Goal: Task Accomplishment & Management: Manage account settings

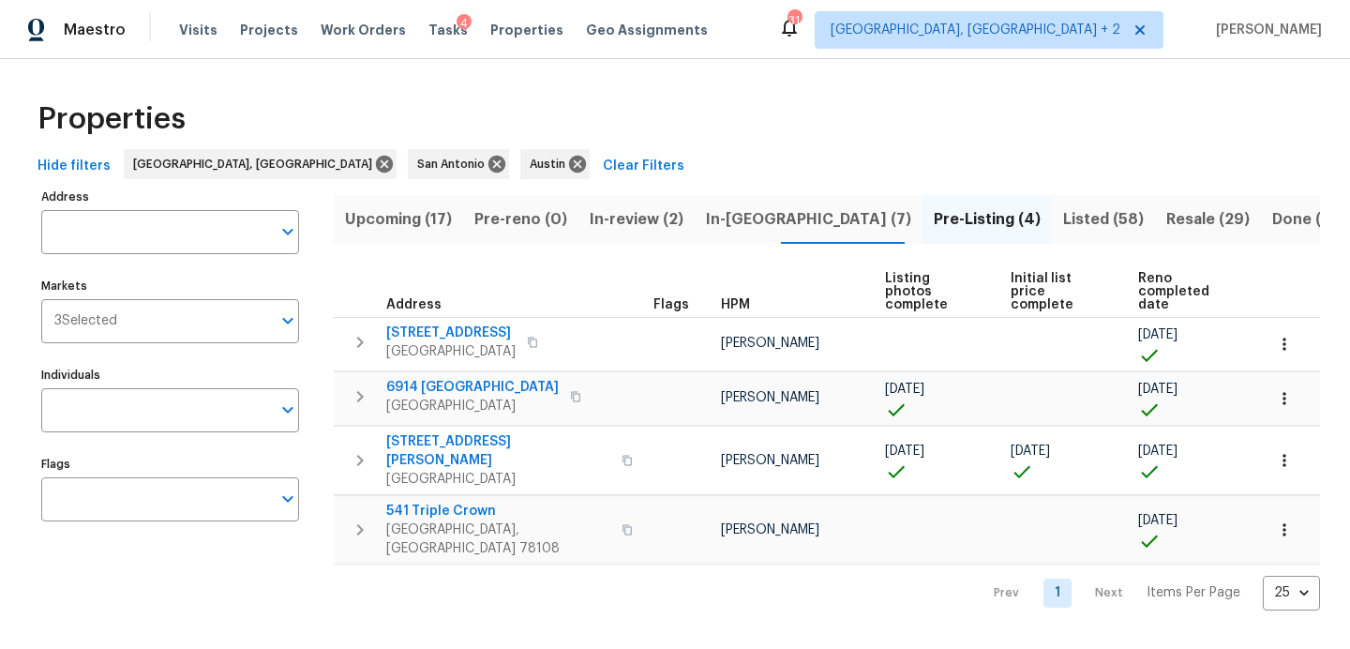
click at [428, 30] on span "Tasks" at bounding box center [447, 29] width 39 height 13
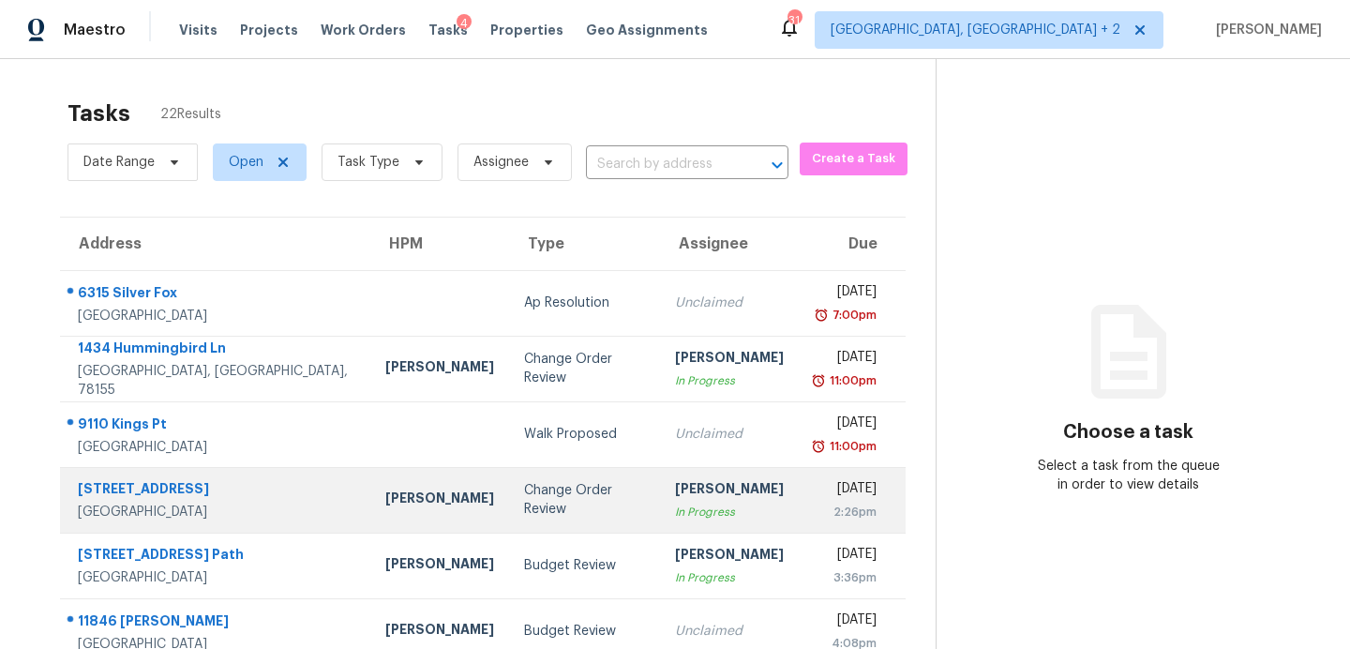
click at [524, 497] on div "Change Order Review" at bounding box center [584, 499] width 121 height 37
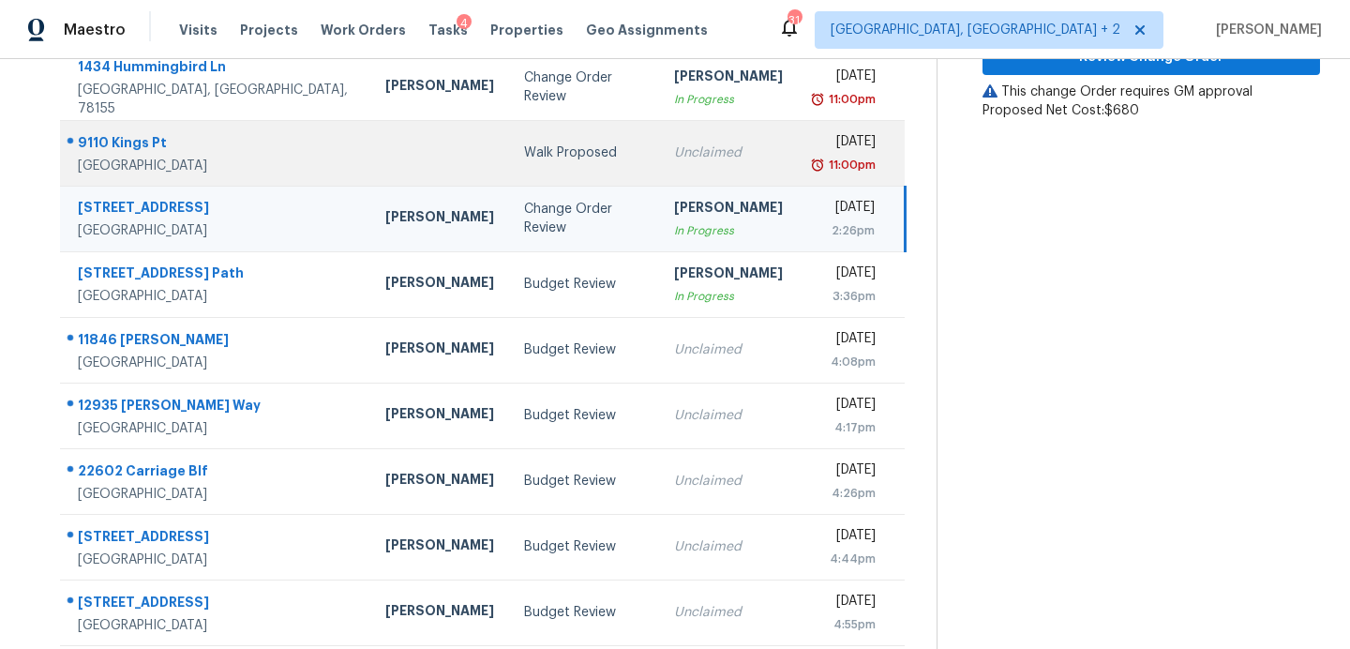
scroll to position [285, 0]
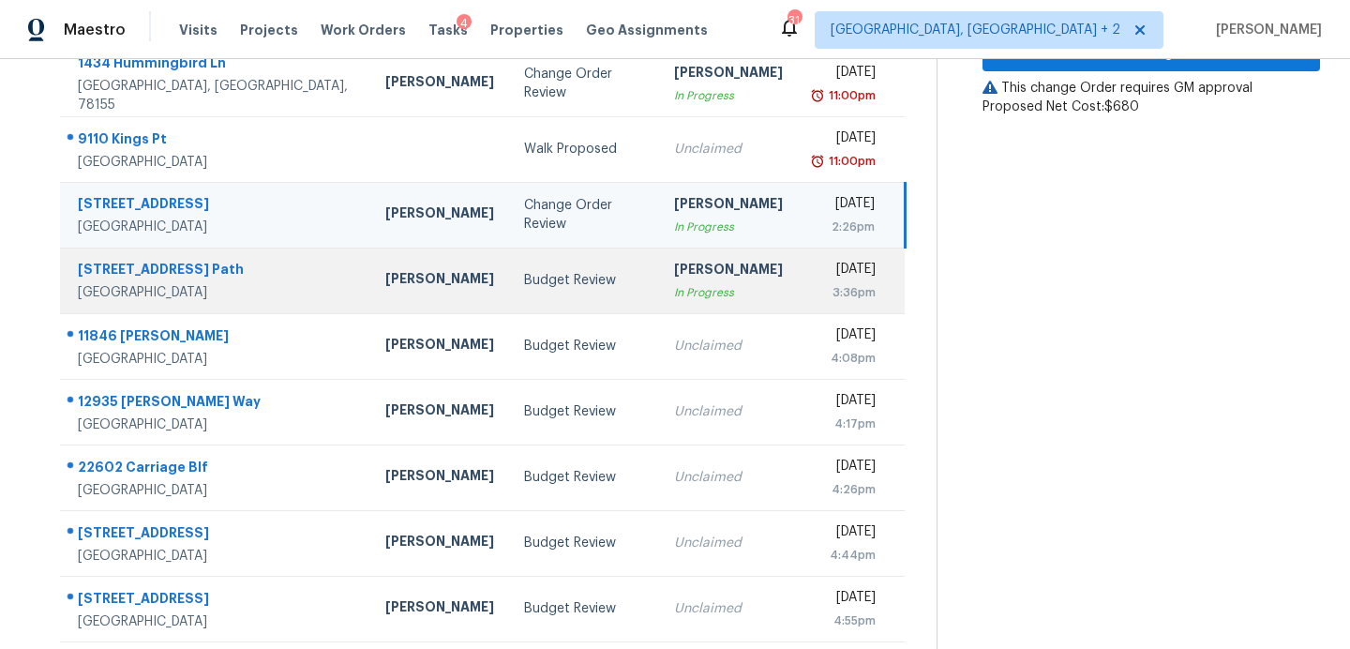
click at [509, 290] on td "Budget Review" at bounding box center [584, 280] width 151 height 66
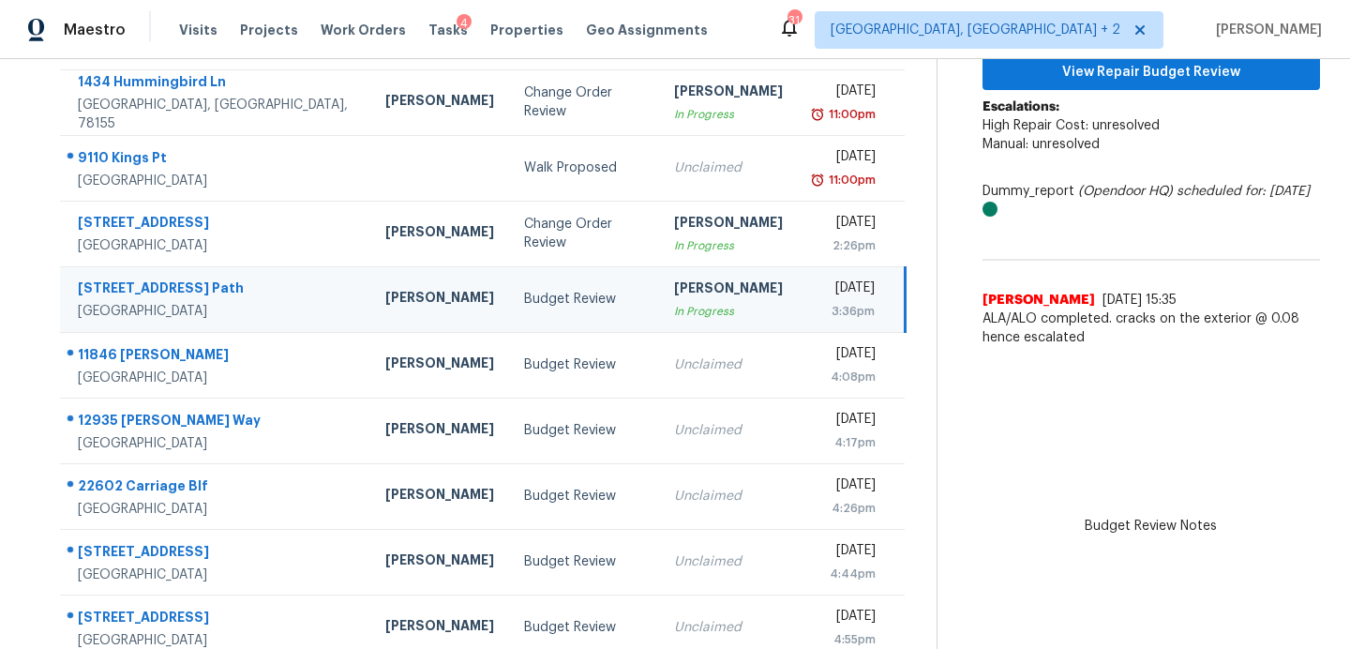
scroll to position [142, 0]
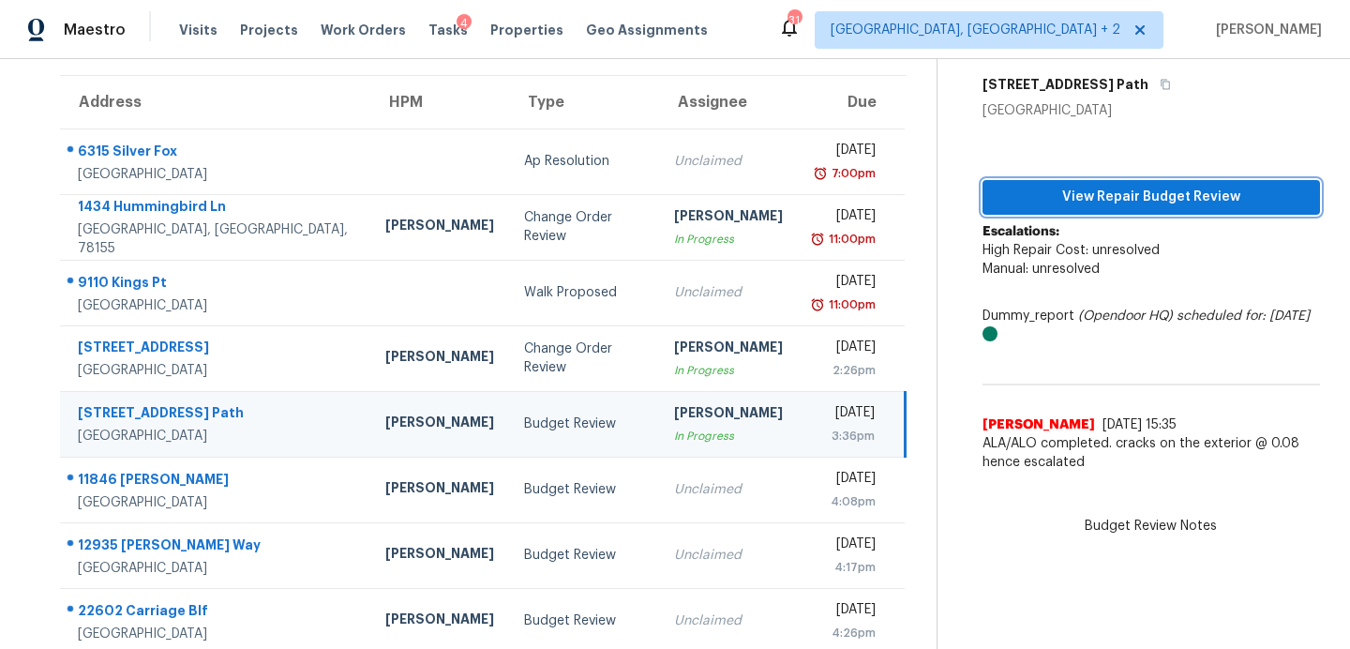
click at [1036, 202] on span "View Repair Budget Review" at bounding box center [1150, 197] width 307 height 23
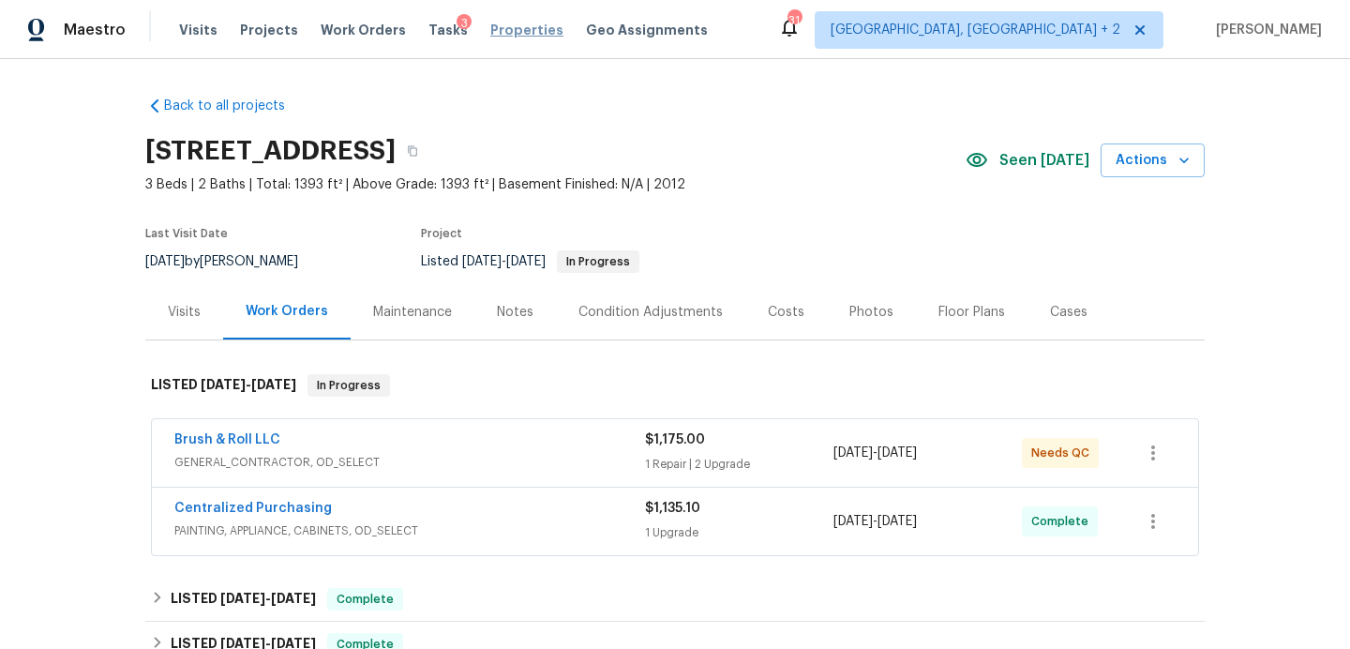
click at [530, 29] on span "Properties" at bounding box center [526, 30] width 73 height 19
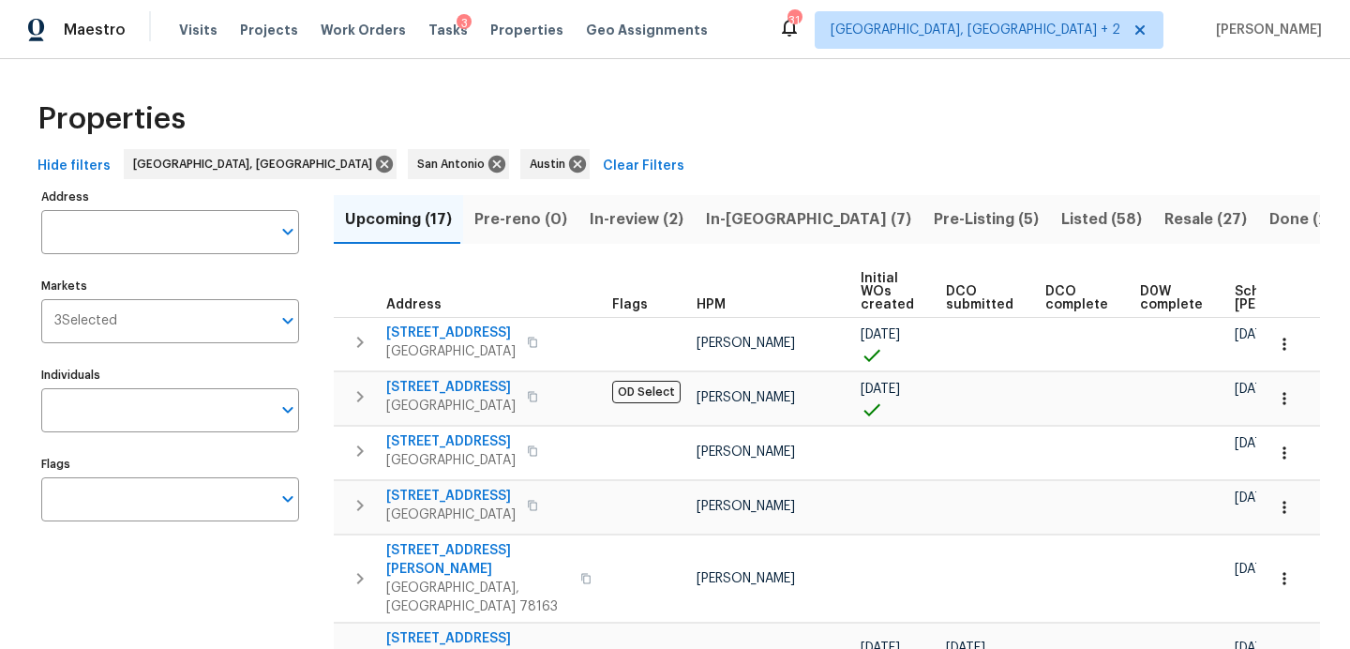
click at [609, 214] on span "In-review (2)" at bounding box center [637, 219] width 94 height 26
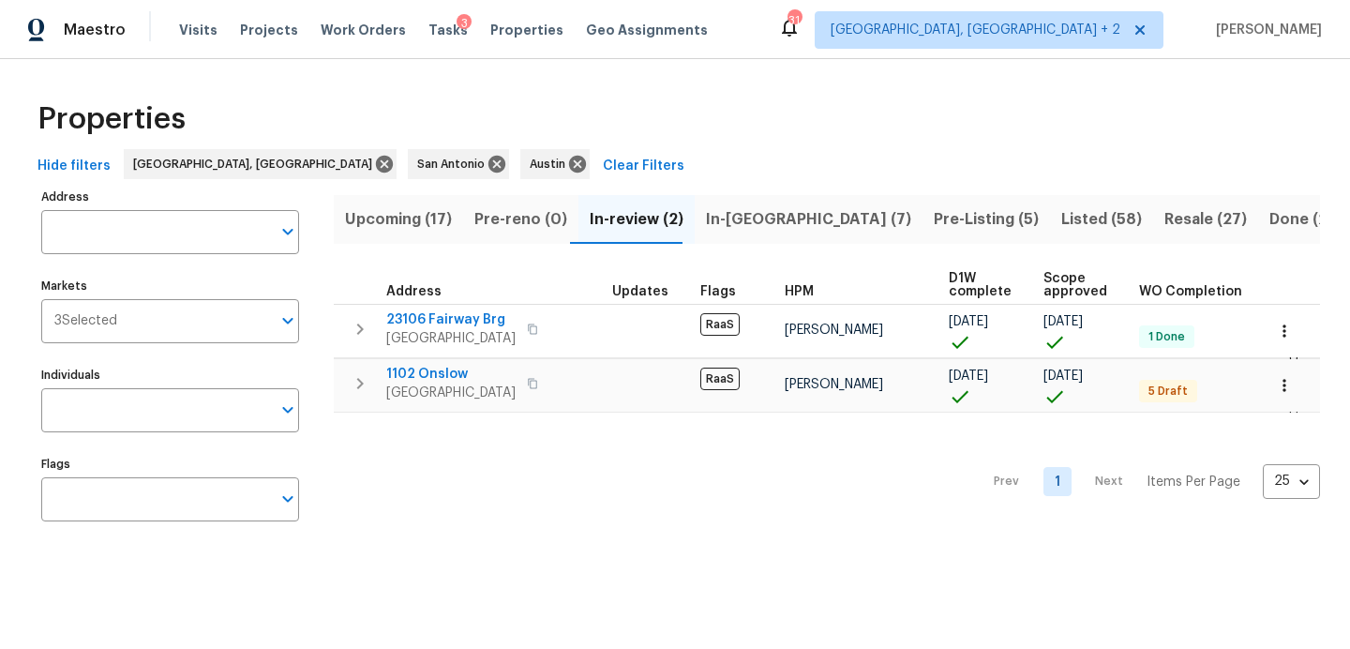
click at [406, 213] on span "Upcoming (17)" at bounding box center [398, 219] width 107 height 26
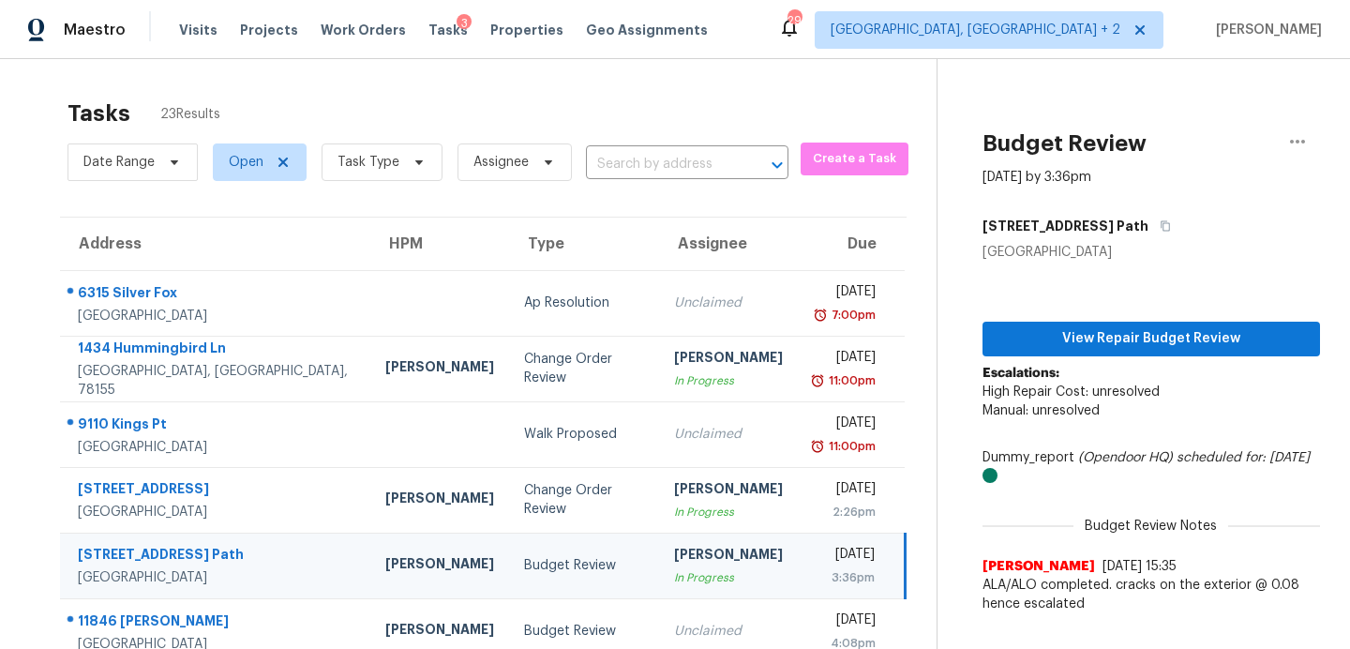
scroll to position [241, 0]
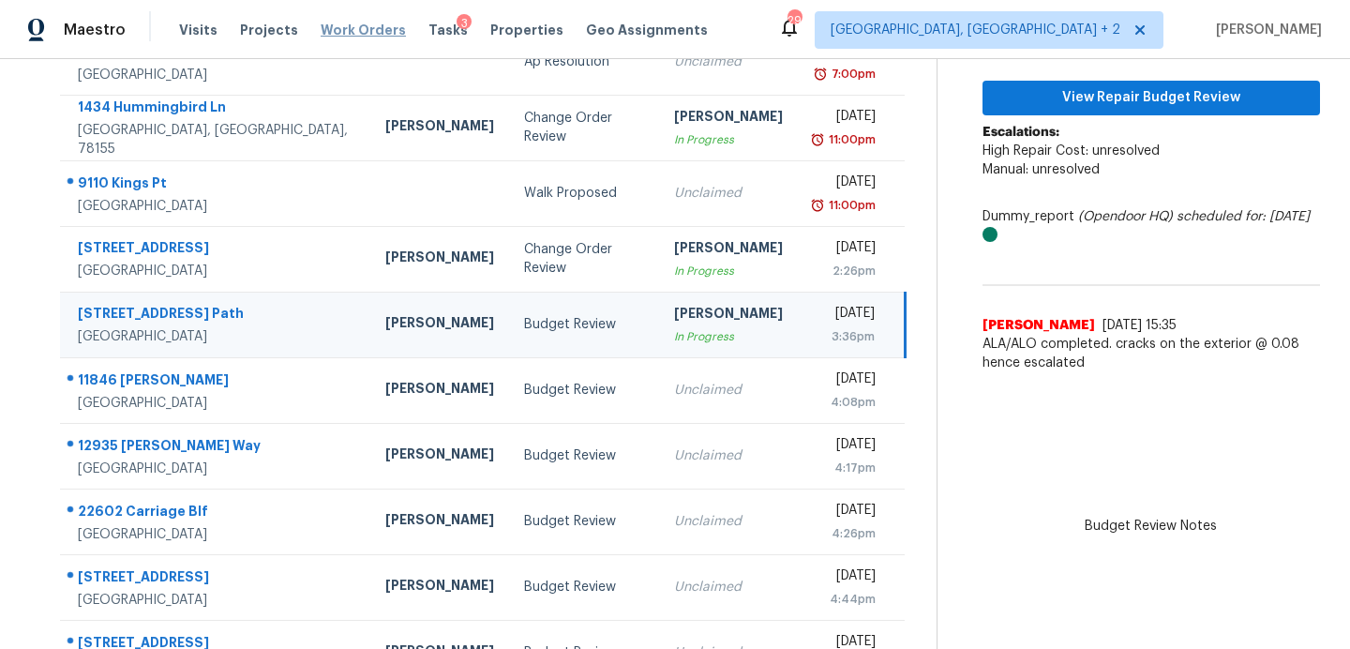
click at [337, 30] on span "Work Orders" at bounding box center [363, 30] width 85 height 19
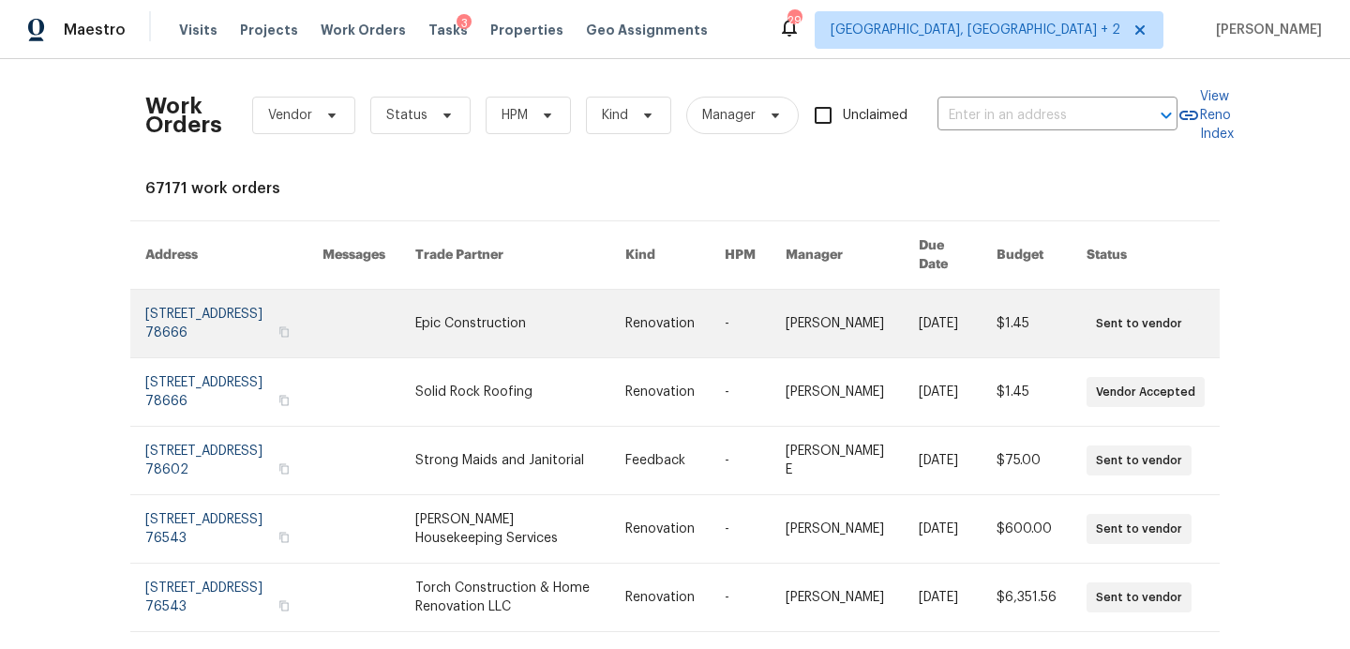
click at [515, 302] on link at bounding box center [520, 323] width 210 height 67
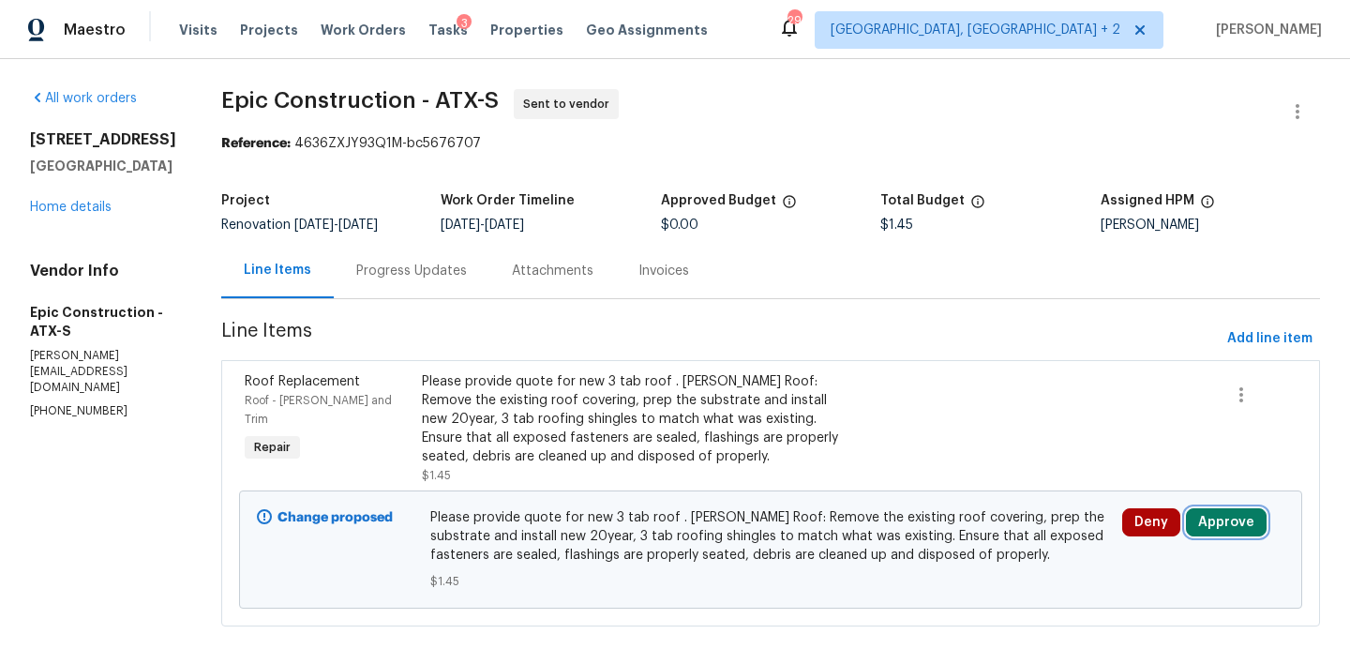
click at [1219, 525] on button "Approve" at bounding box center [1226, 522] width 81 height 28
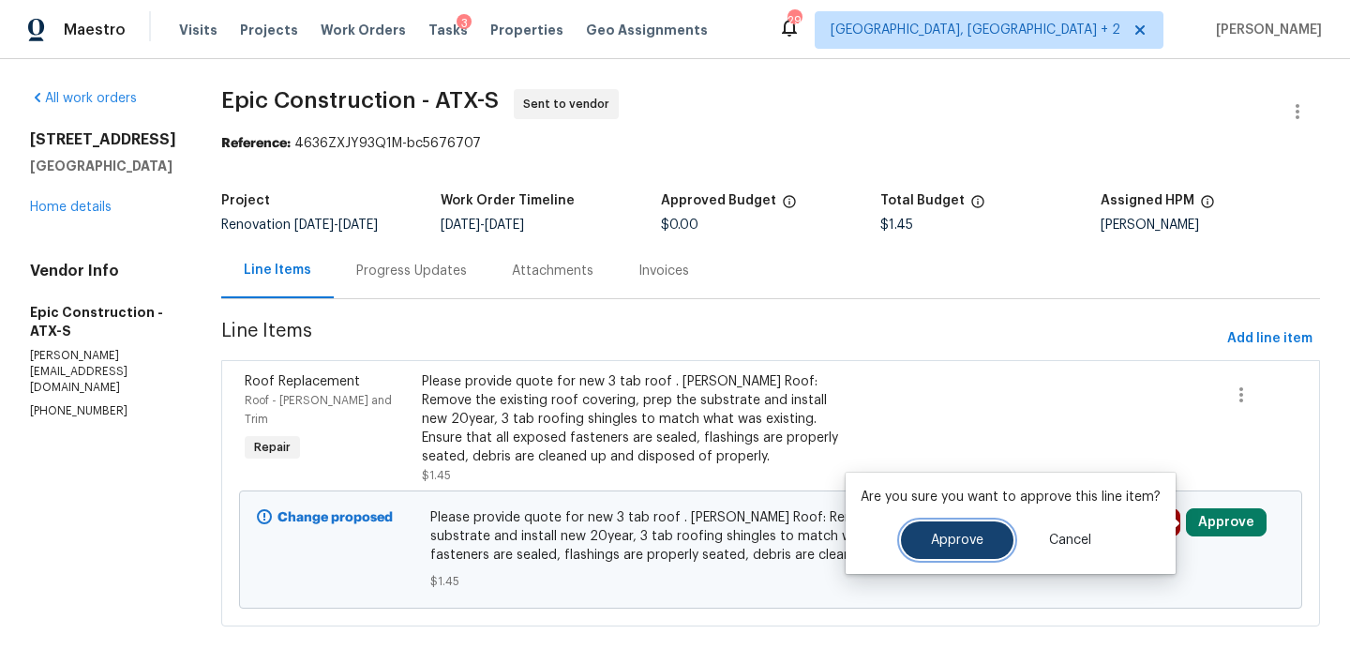
click at [987, 528] on button "Approve" at bounding box center [957, 539] width 112 height 37
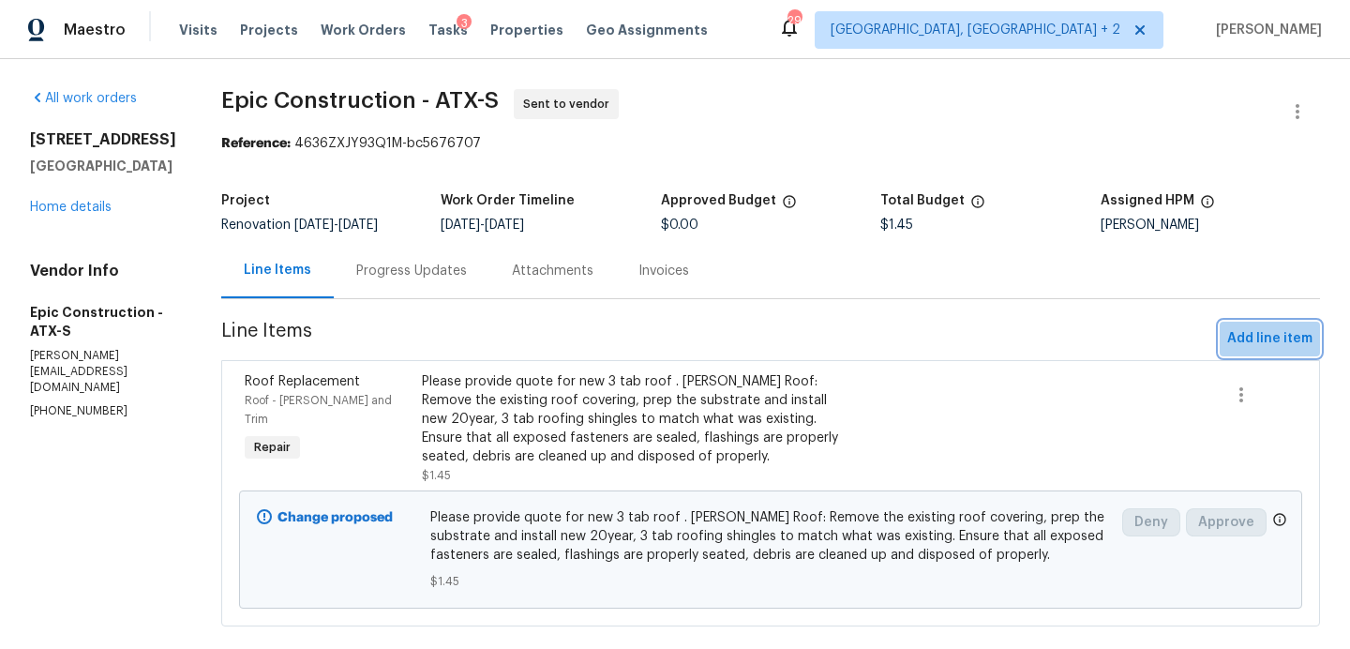
click at [1278, 338] on span "Add line item" at bounding box center [1269, 338] width 85 height 23
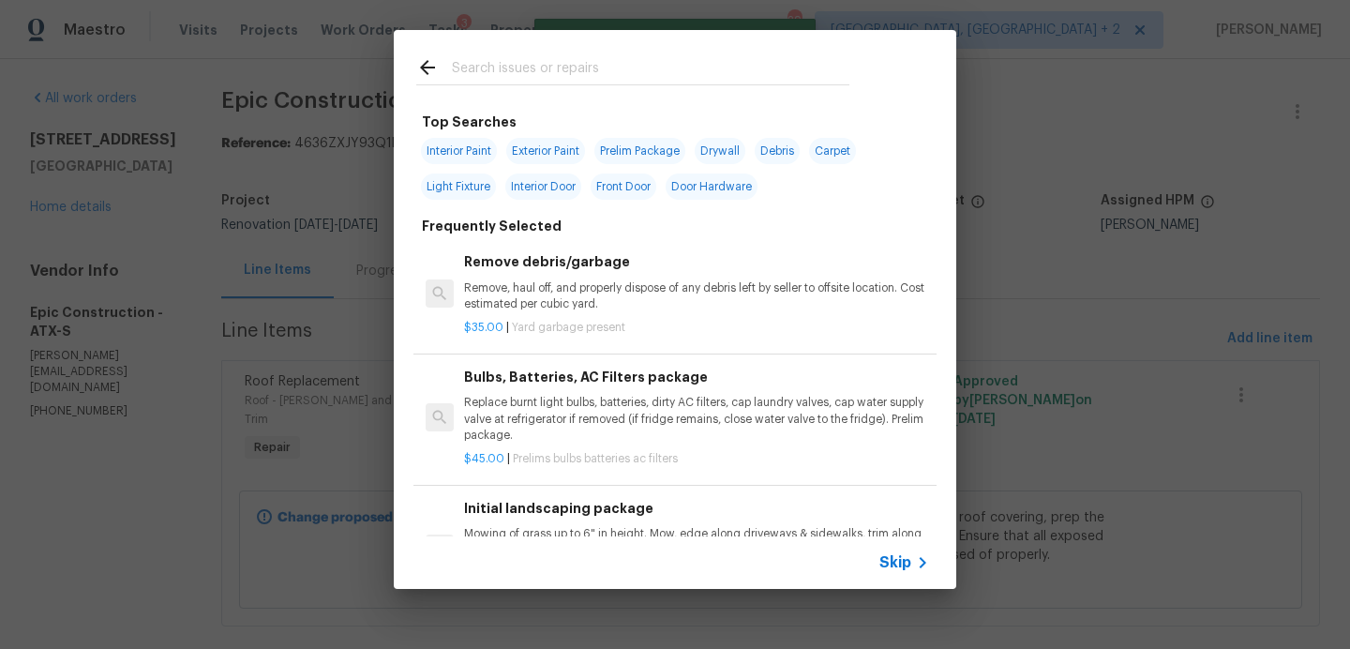
click at [553, 39] on div at bounding box center [633, 67] width 478 height 74
click at [551, 66] on input "text" at bounding box center [650, 70] width 397 height 28
type input "drywall"
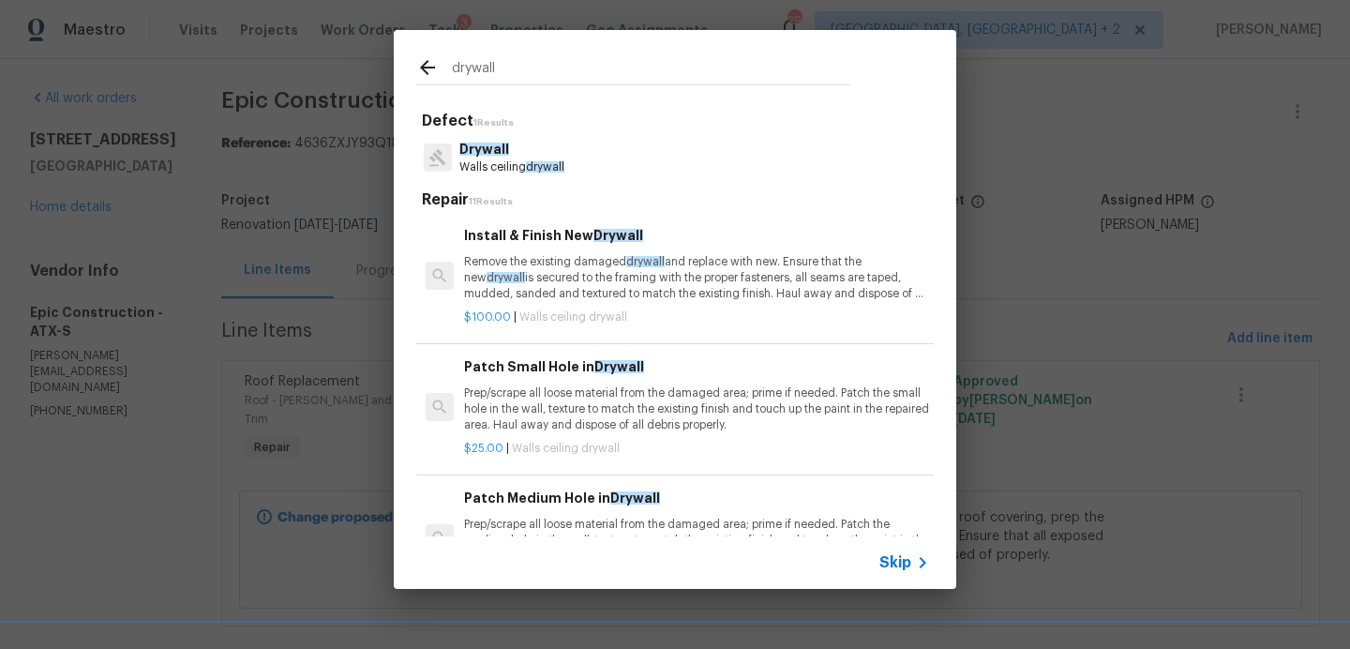
click at [548, 275] on p "Remove the existing damaged drywall and replace with new. Ensure that the new d…" at bounding box center [696, 278] width 465 height 48
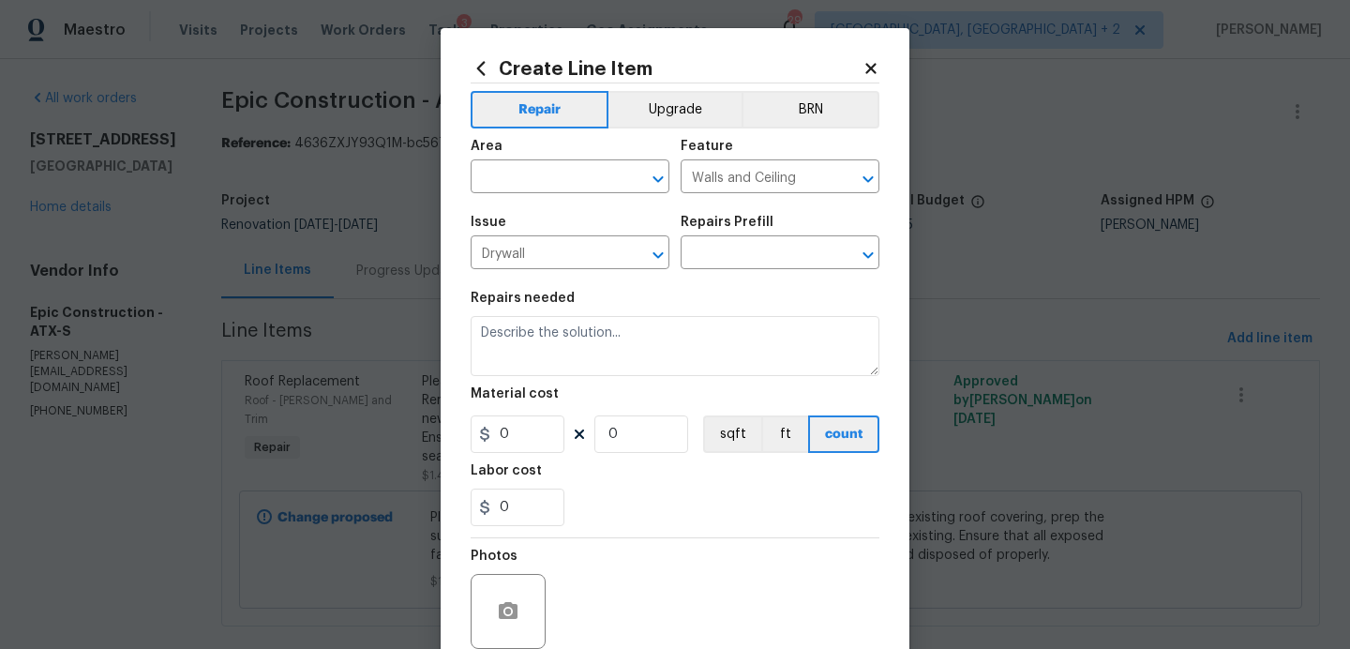
type input "Install & Finish New Drywall $100.00"
type textarea "Remove the existing damaged drywall and replace with new. Ensure that the new d…"
type input "100"
type input "1"
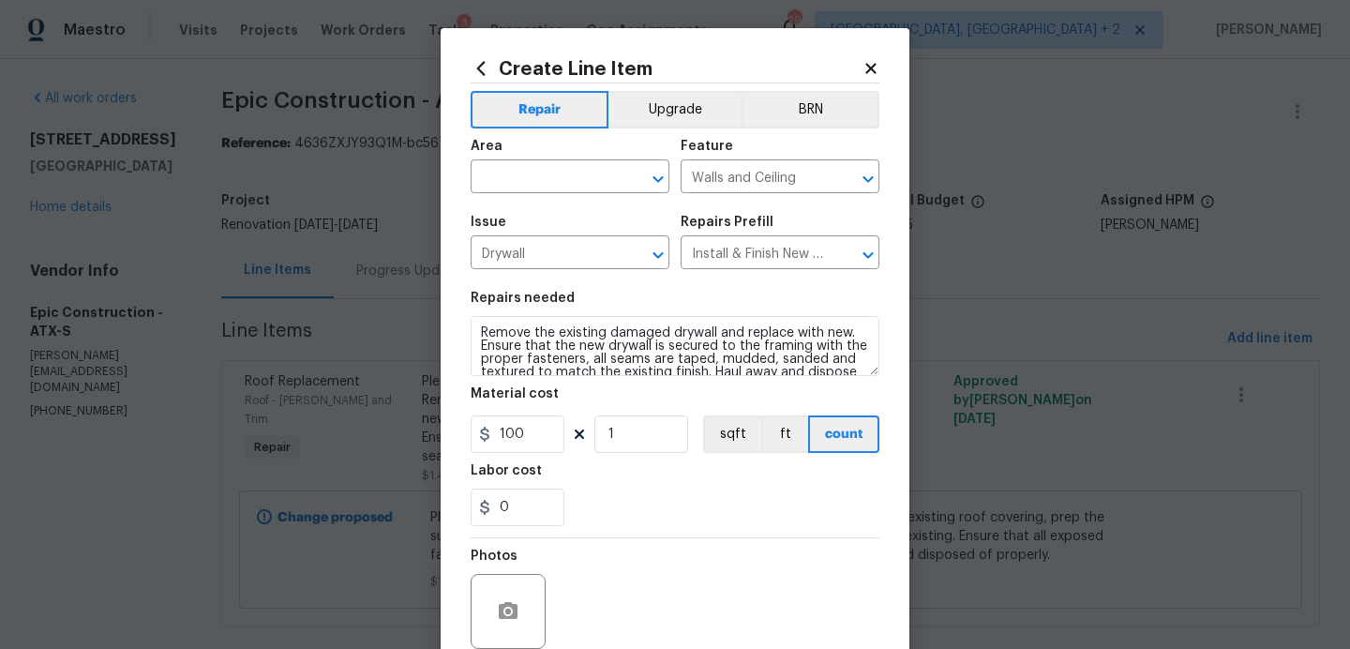
click at [868, 64] on icon at bounding box center [870, 68] width 17 height 17
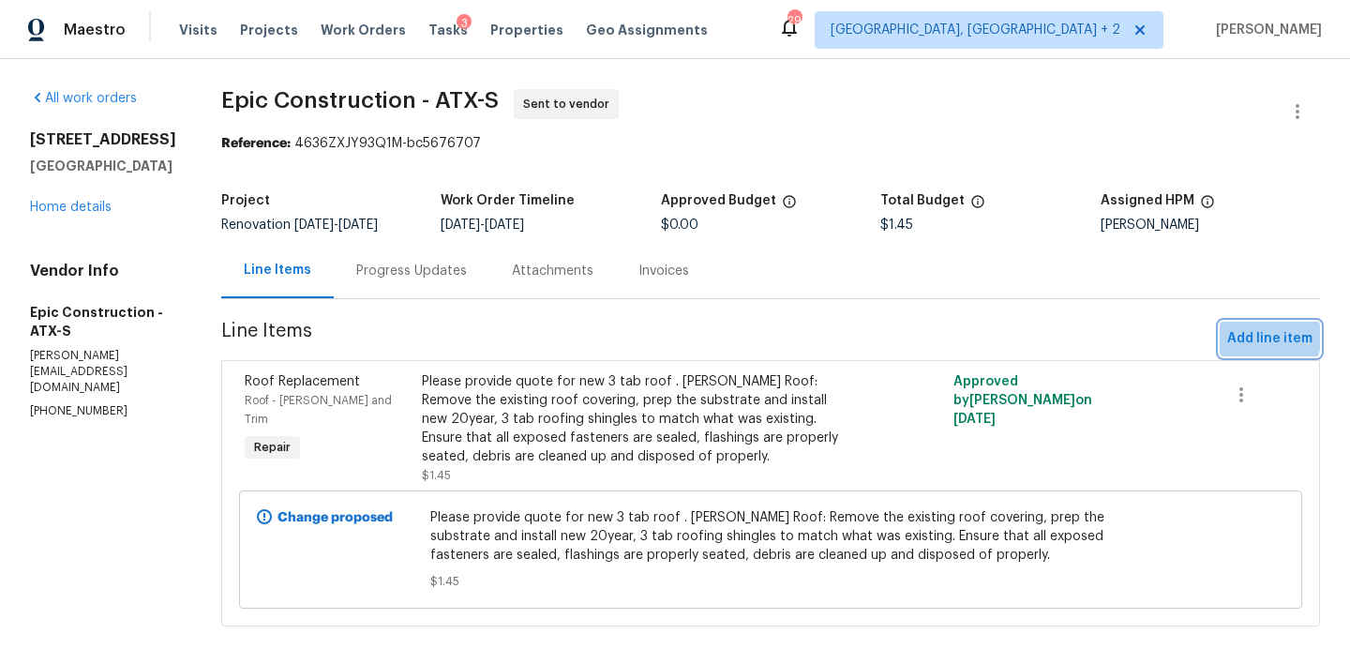
click at [1249, 333] on span "Add line item" at bounding box center [1269, 338] width 85 height 23
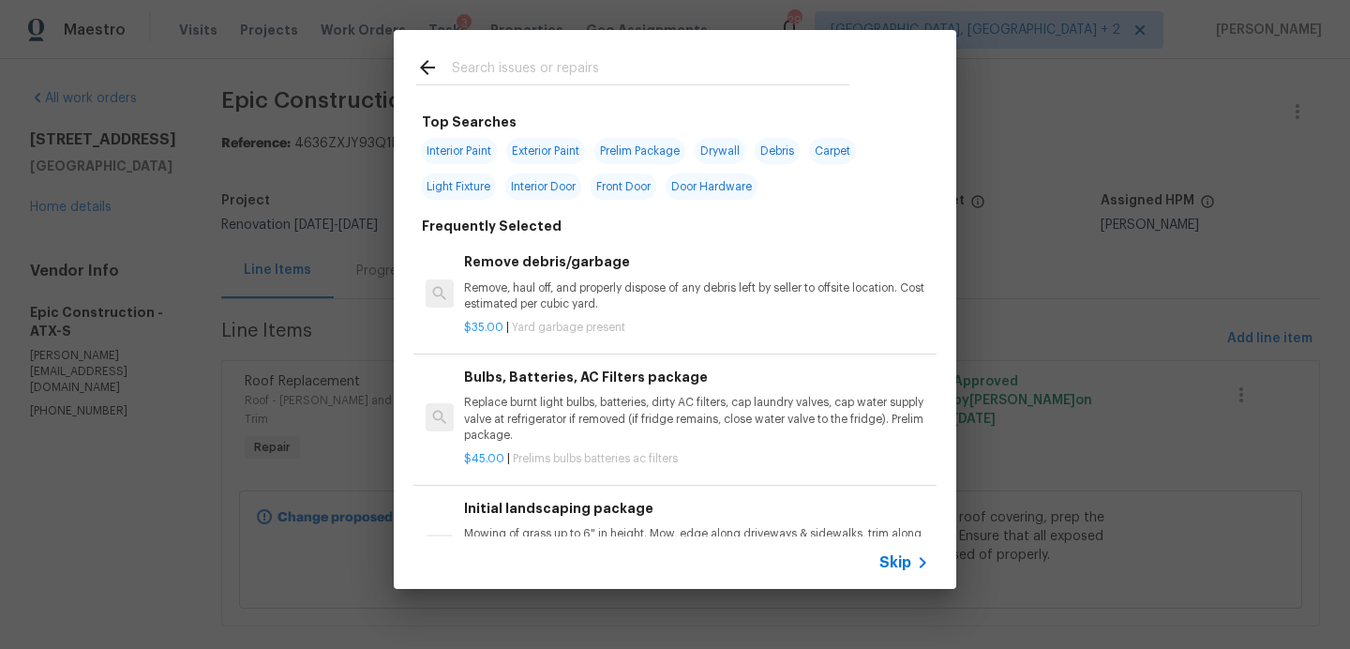
click at [578, 59] on input "text" at bounding box center [650, 70] width 397 height 28
type input "drywall"
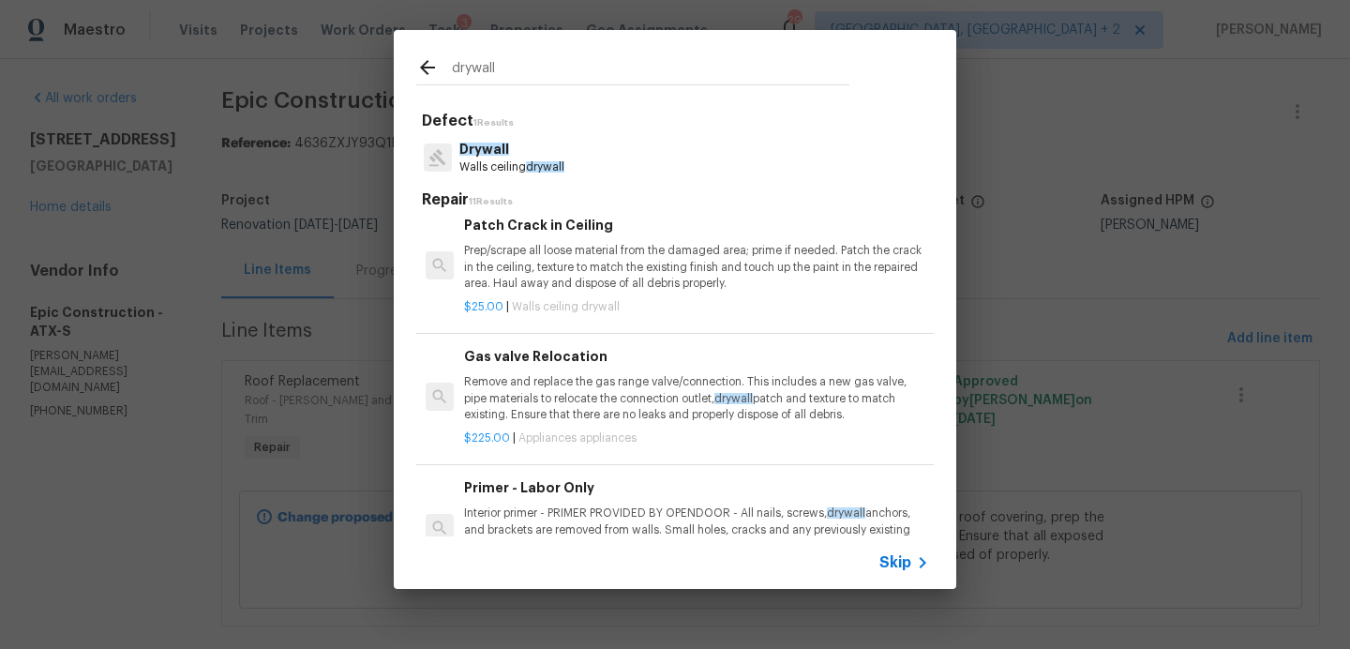
scroll to position [899, 0]
click at [642, 272] on p "Prep/scrape all loose material from the damaged area; prime if needed. Patch th…" at bounding box center [696, 265] width 465 height 48
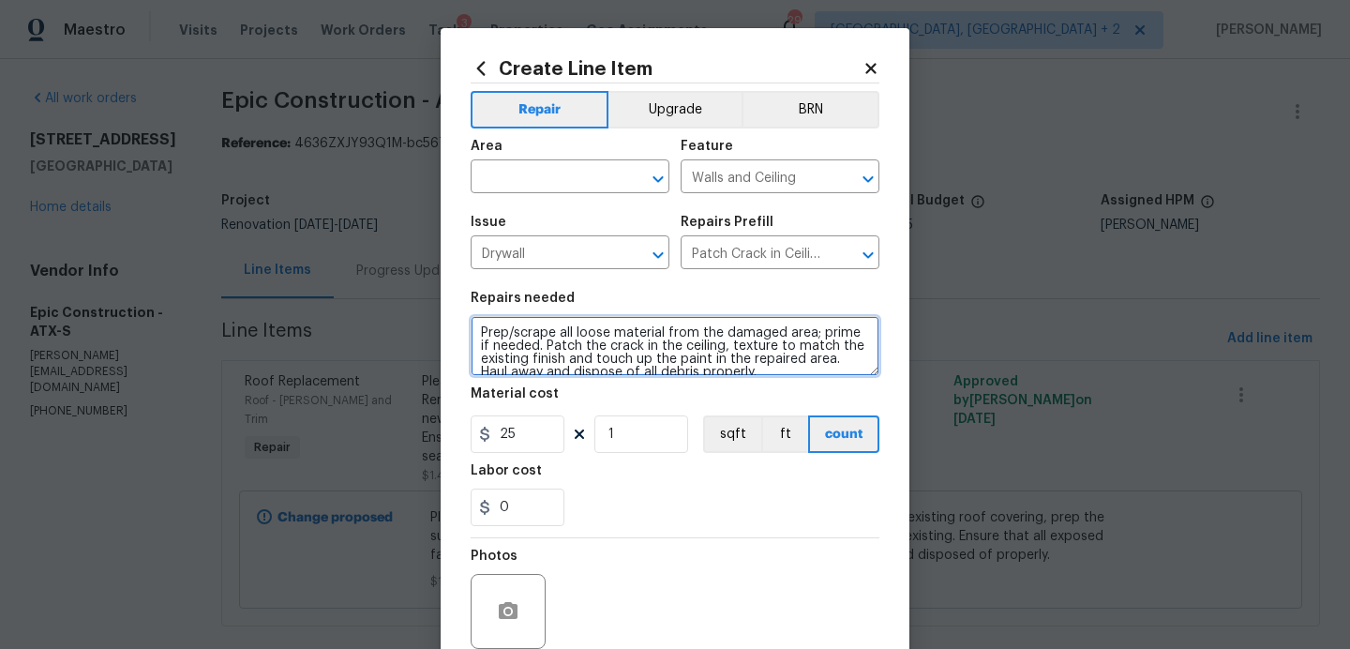
scroll to position [13, 0]
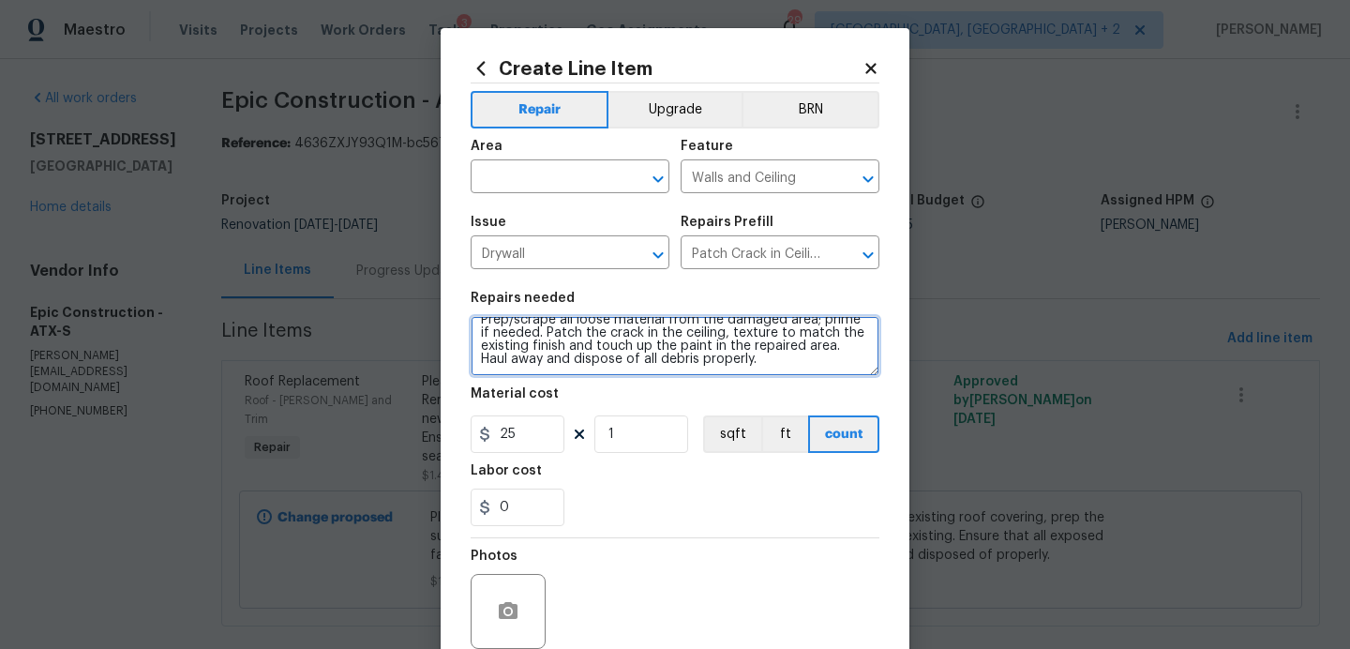
drag, startPoint x: 481, startPoint y: 332, endPoint x: 701, endPoint y: 498, distance: 275.7
click at [701, 498] on section "Repairs needed Prep/scrape all loose material from the damaged area; prime if n…" at bounding box center [674, 408] width 409 height 257
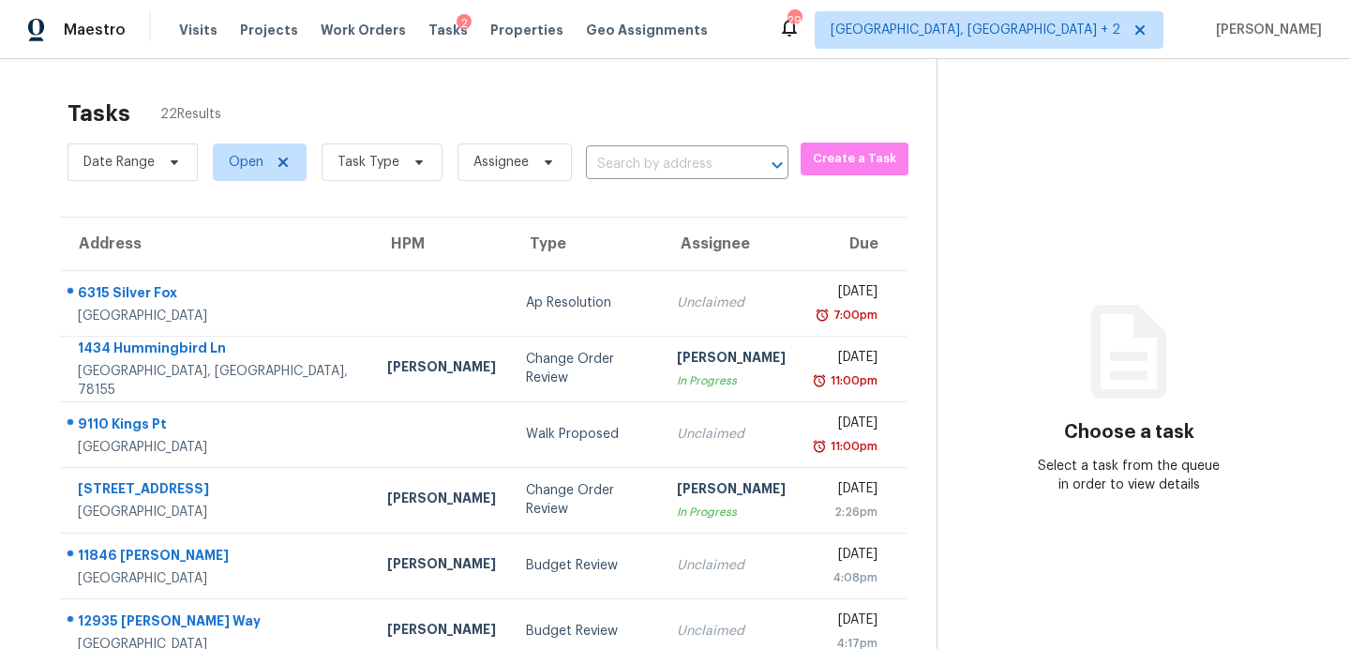
click at [434, 22] on div "Tasks 2" at bounding box center [447, 31] width 39 height 20
click at [433, 32] on span "Tasks" at bounding box center [447, 29] width 39 height 13
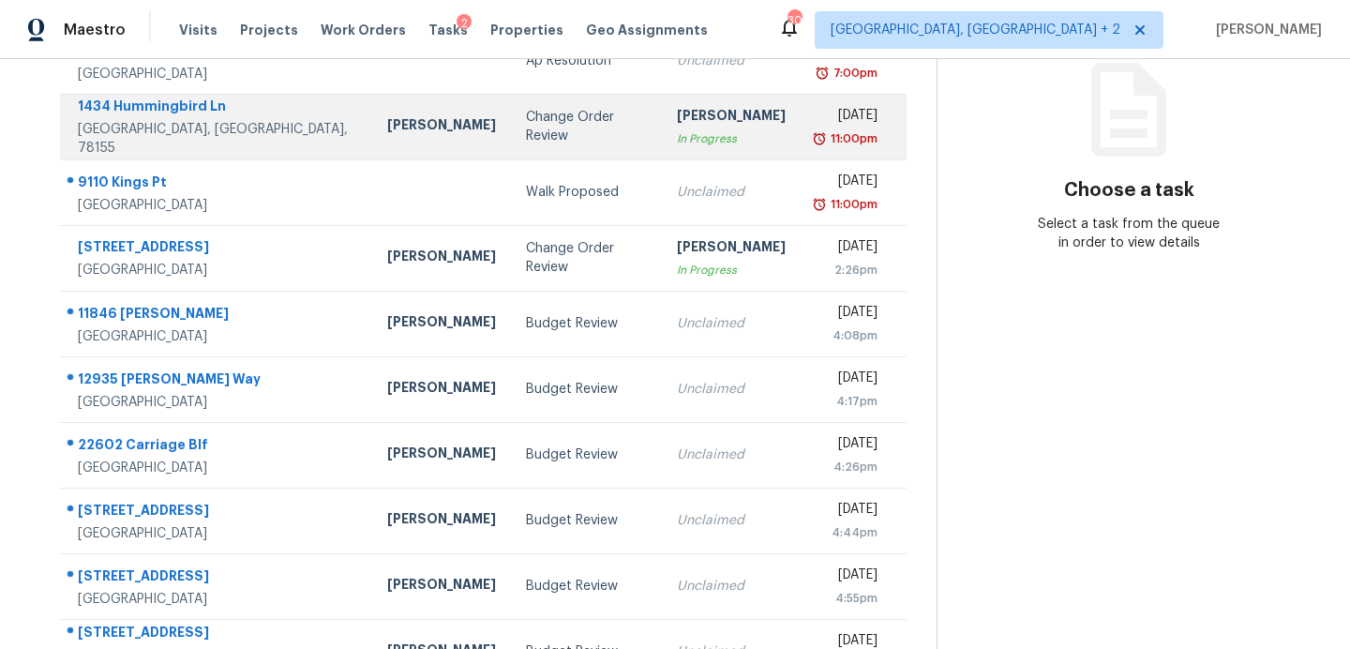
scroll to position [246, 0]
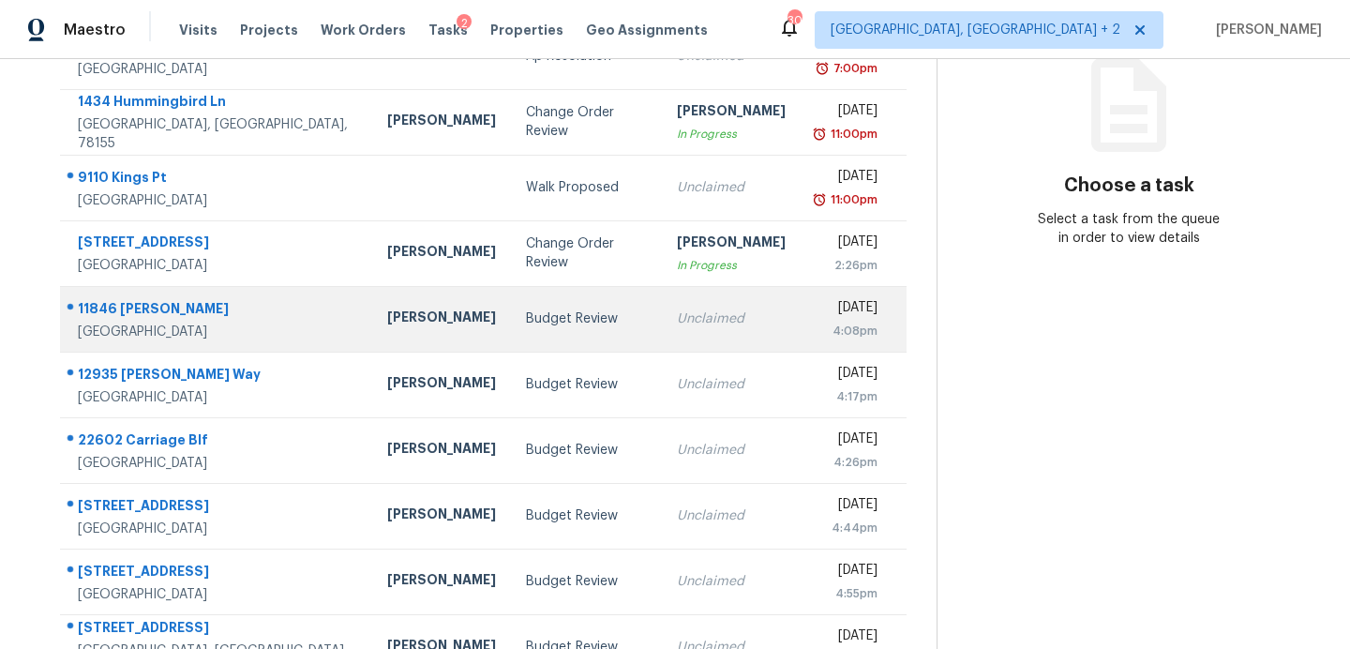
click at [526, 321] on div "Budget Review" at bounding box center [586, 318] width 121 height 19
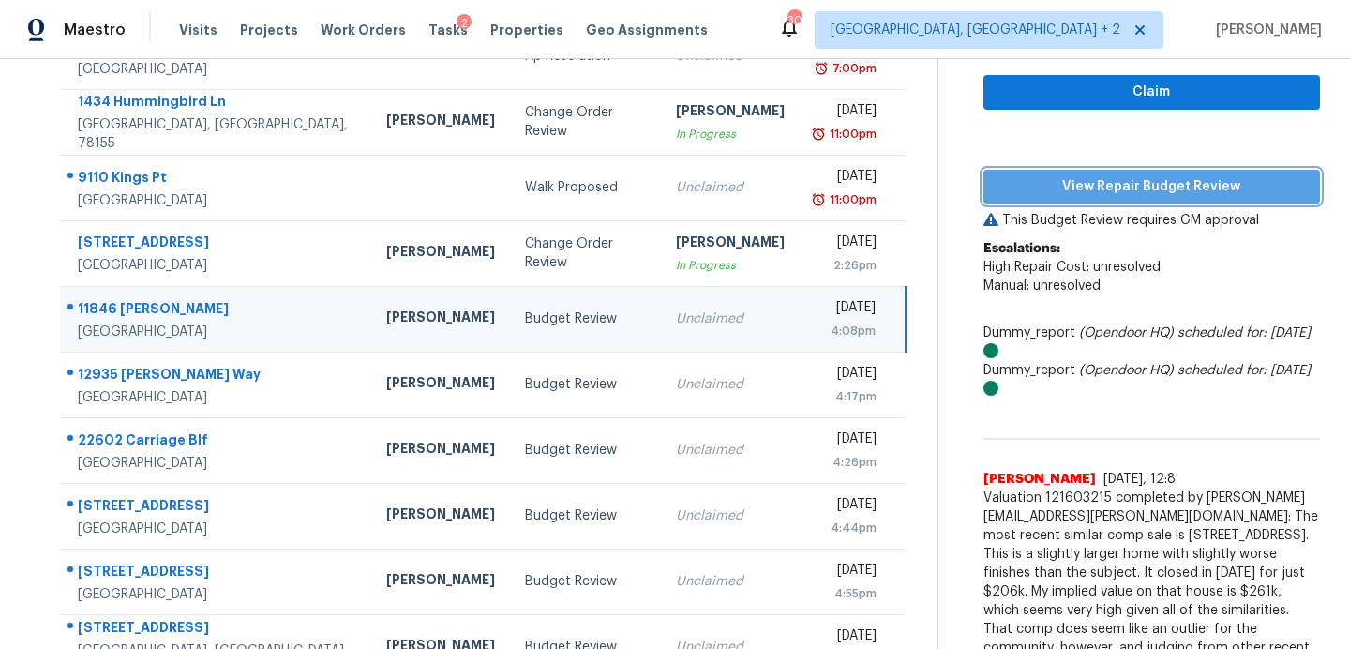
click at [1081, 192] on span "View Repair Budget Review" at bounding box center [1151, 186] width 306 height 23
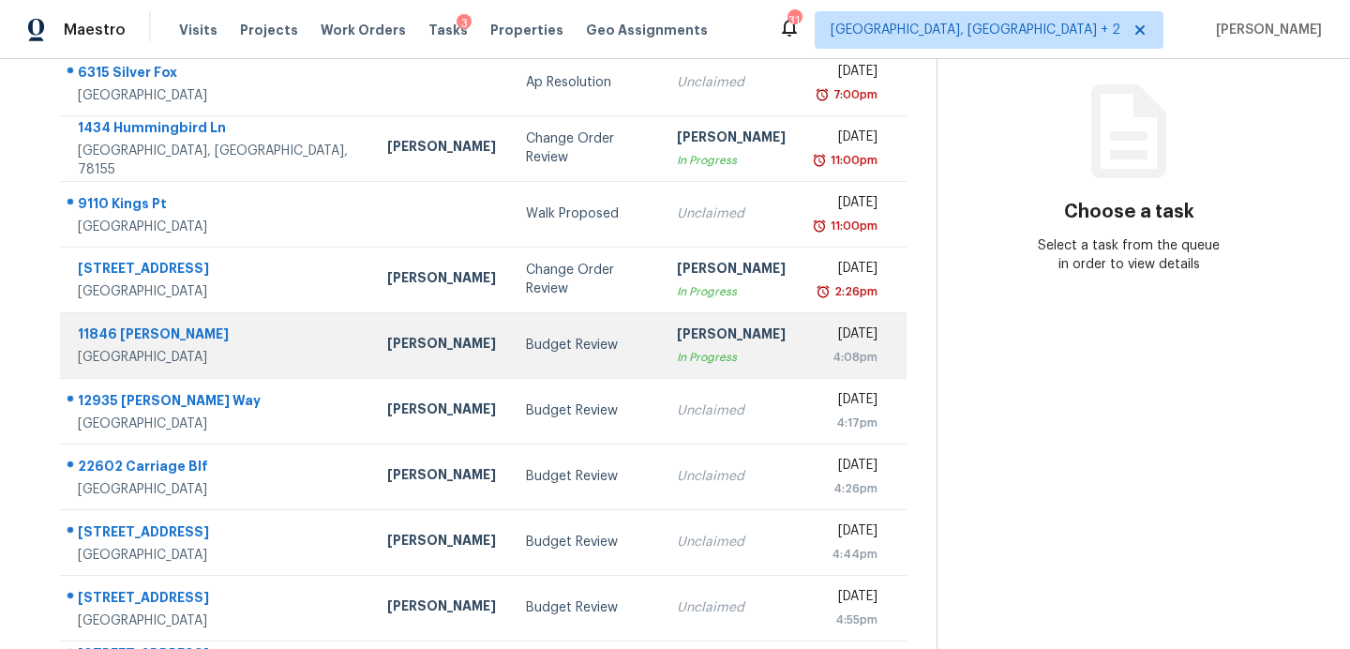
scroll to position [216, 0]
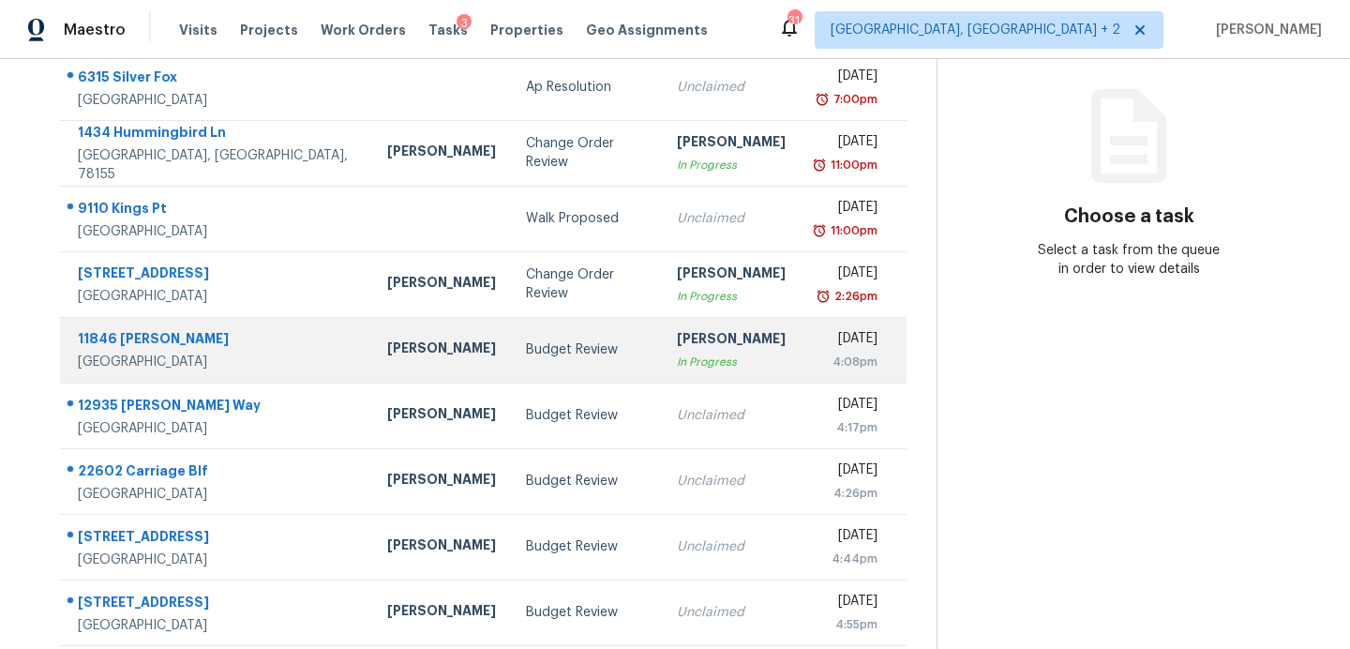
click at [526, 349] on div "Budget Review" at bounding box center [586, 349] width 121 height 19
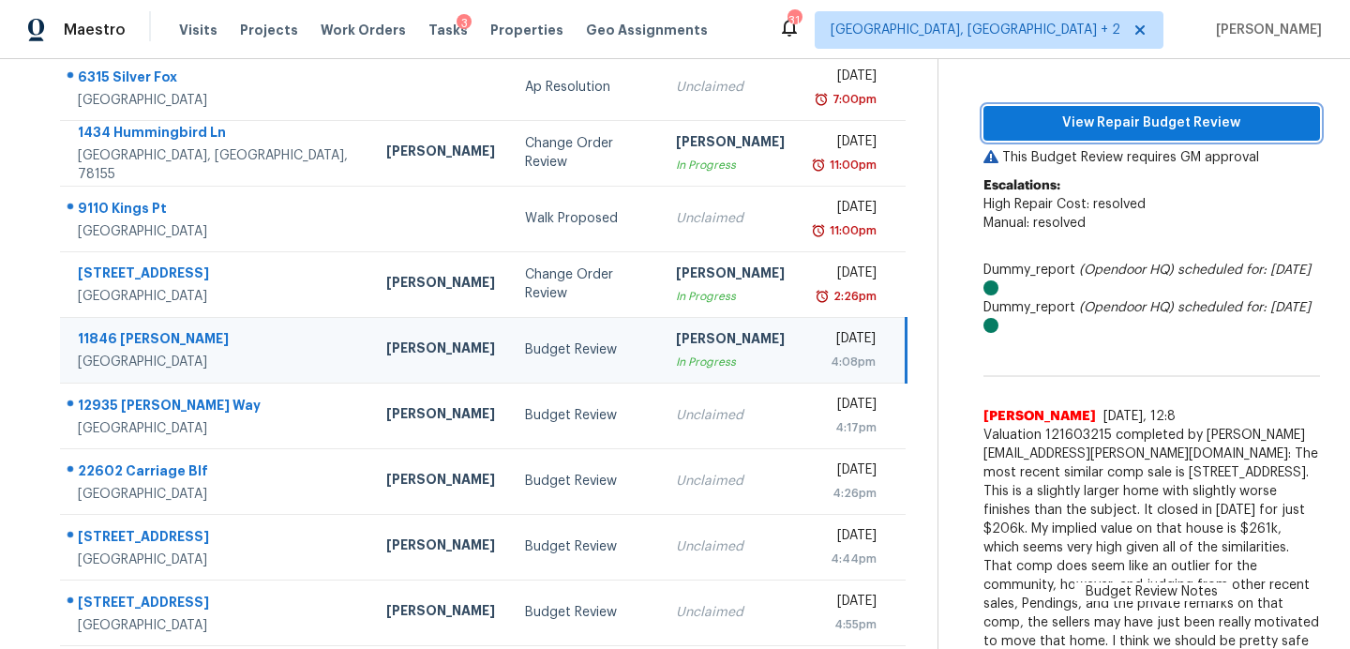
click at [1078, 125] on span "View Repair Budget Review" at bounding box center [1151, 123] width 306 height 23
click at [428, 28] on span "Tasks" at bounding box center [447, 29] width 39 height 13
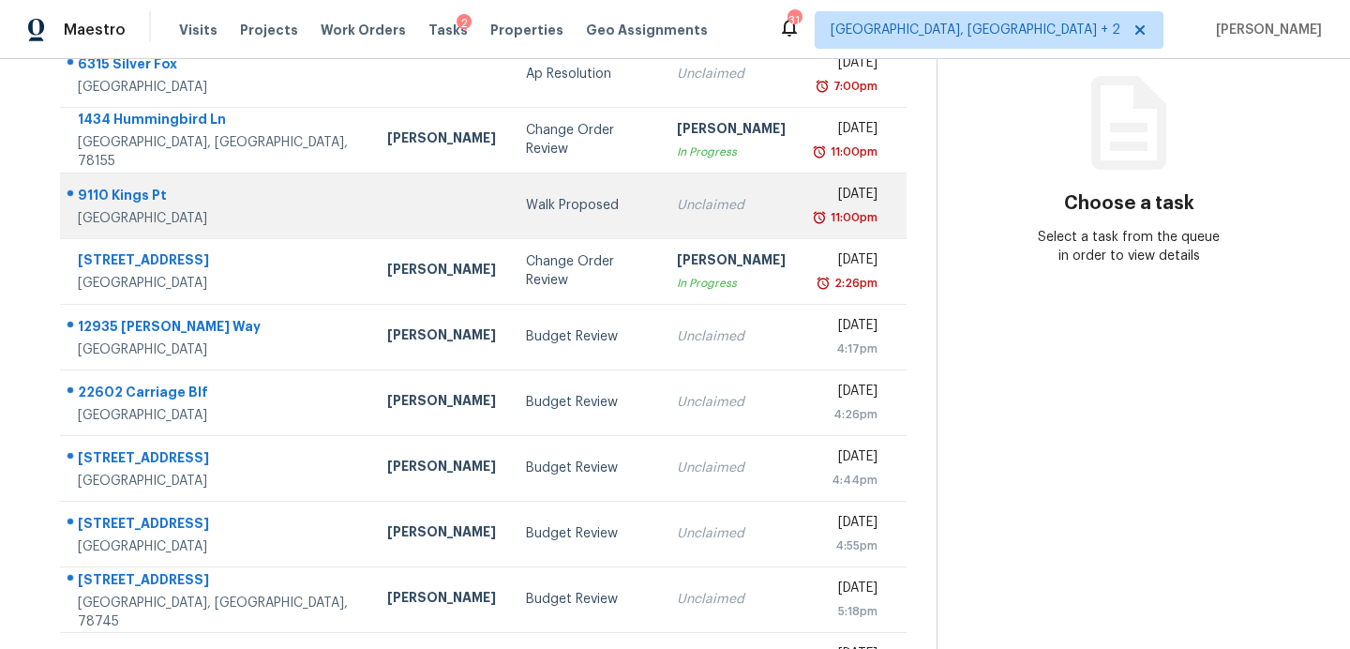
scroll to position [226, 0]
